Goal: Transaction & Acquisition: Purchase product/service

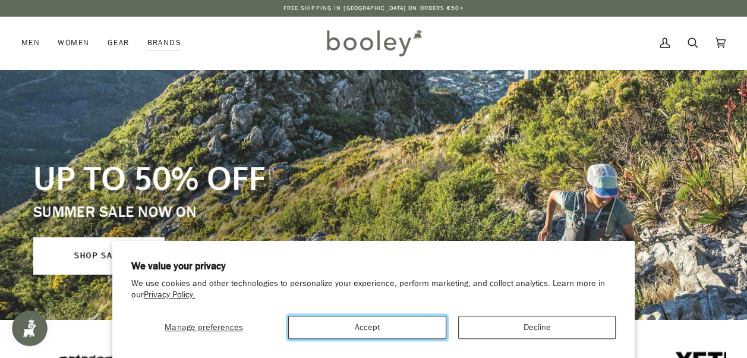
click at [394, 328] on button "Accept" at bounding box center [367, 327] width 158 height 23
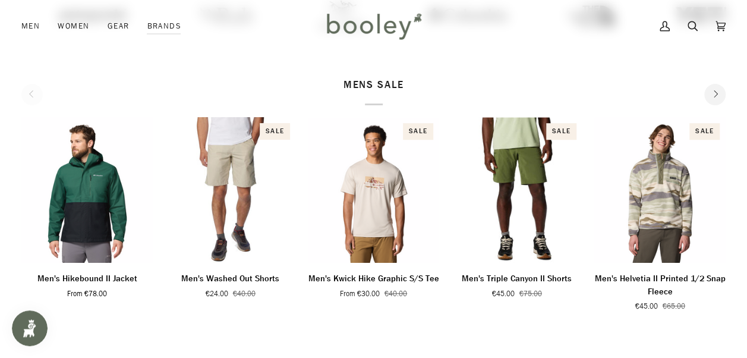
scroll to position [178, 0]
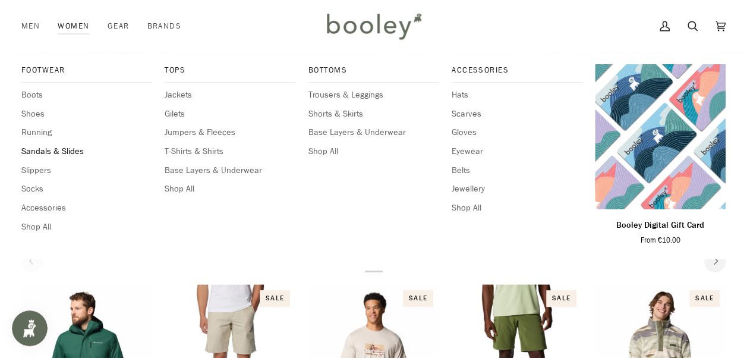
click at [55, 154] on span "Sandals & Slides" at bounding box center [86, 151] width 131 height 13
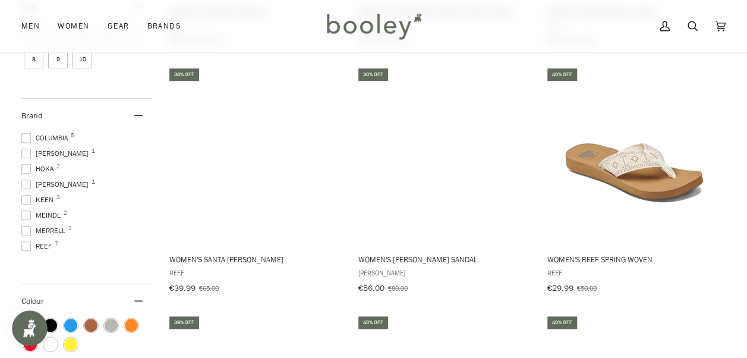
scroll to position [396, 0]
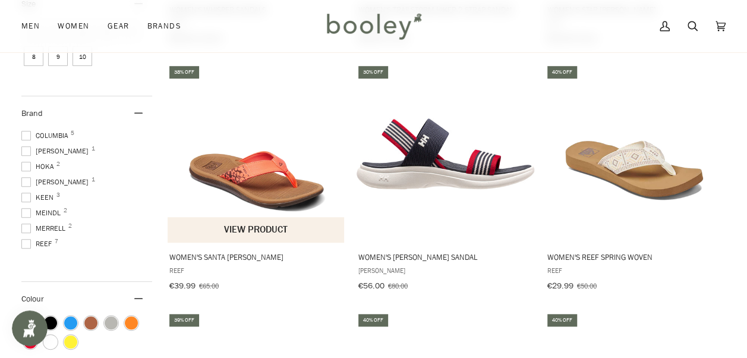
click at [258, 196] on img "Women's Santa Ana" at bounding box center [257, 154] width 178 height 178
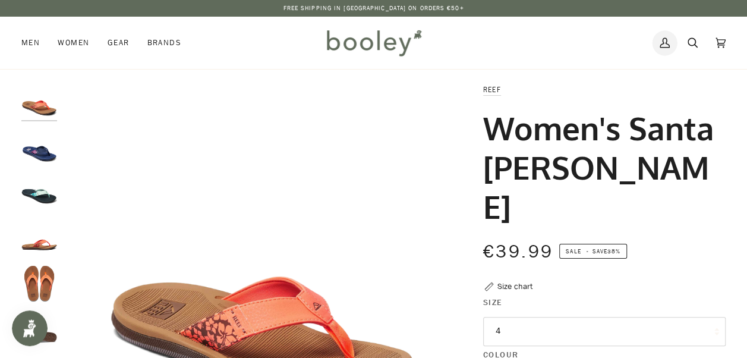
click at [670, 44] on icon at bounding box center [665, 43] width 10 height 18
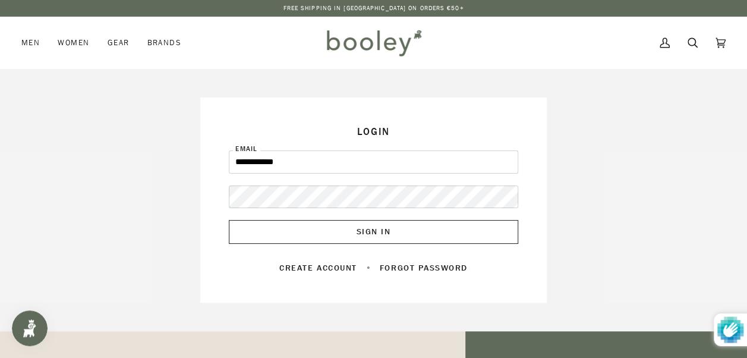
type input "**********"
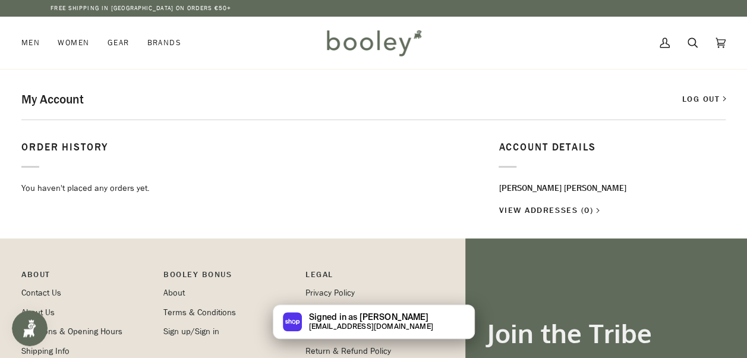
click at [711, 99] on link "Log out" at bounding box center [704, 99] width 44 height 12
